Goal: Information Seeking & Learning: Learn about a topic

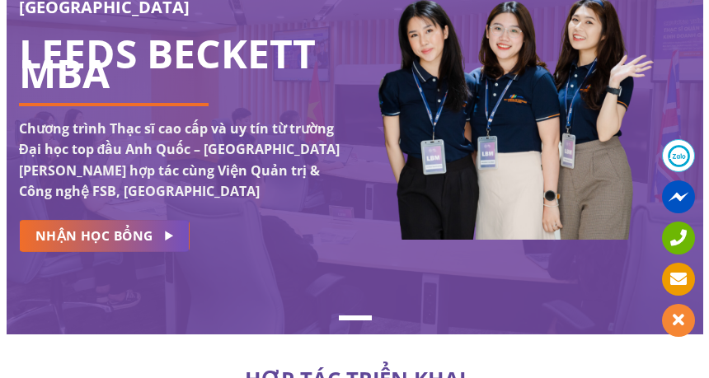
scroll to position [247, 0]
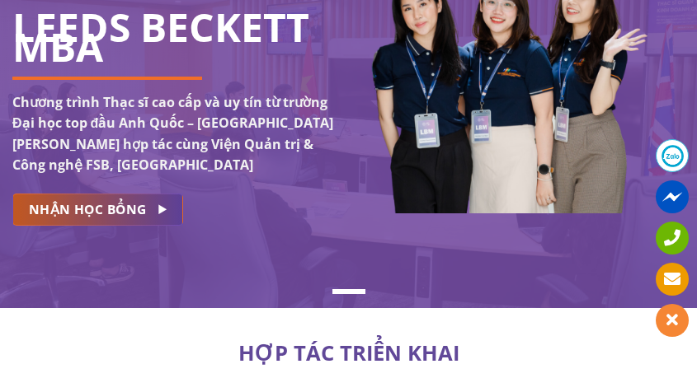
click at [161, 218] on link "NHẬN HỌC BỔNG" at bounding box center [97, 210] width 171 height 32
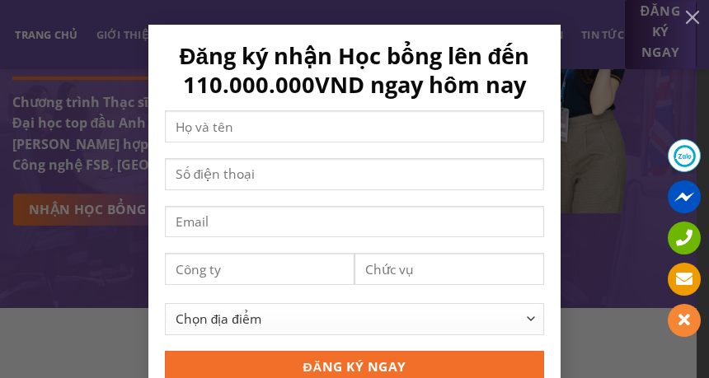
click at [603, 167] on div "Đăng ký nhận Học bổng lên đến 110.000.000VND ngay hôm nay Chọn địa điểm [GEOGRA…" at bounding box center [355, 251] width 660 height 452
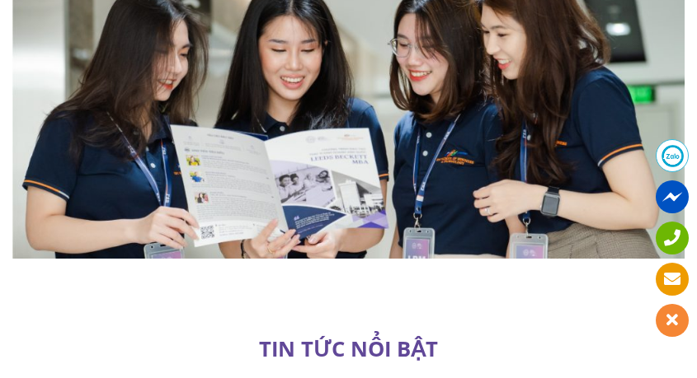
scroll to position [10148, 0]
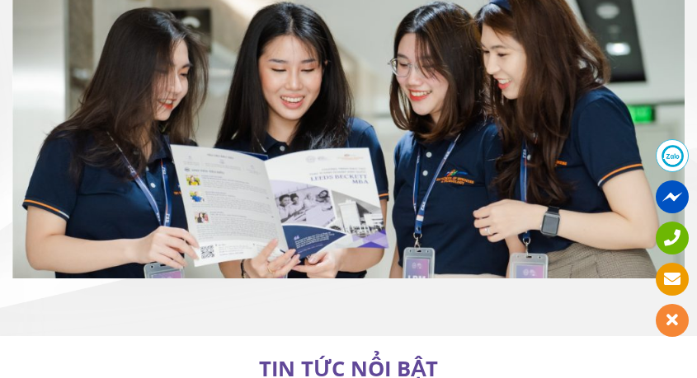
click at [0, 0] on link "Trang chủ" at bounding box center [0, 0] width 0 height 0
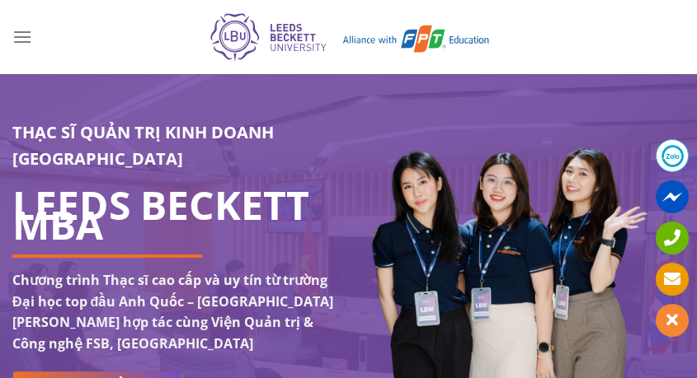
click at [0, 0] on link "Giới thiệu" at bounding box center [0, 0] width 0 height 0
click at [0, 0] on link "Lý do chọn LBU" at bounding box center [0, 0] width 0 height 0
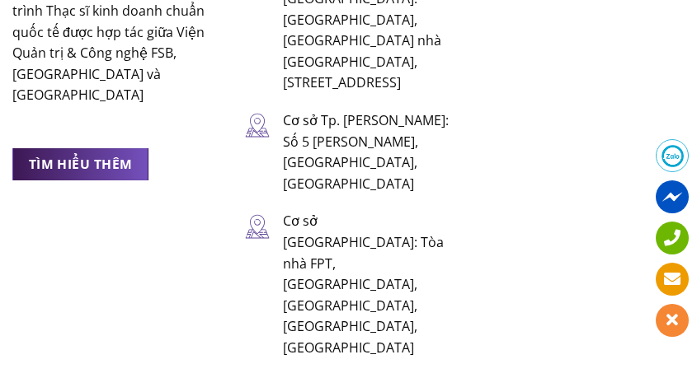
scroll to position [11303, 0]
